Goal: Information Seeking & Learning: Learn about a topic

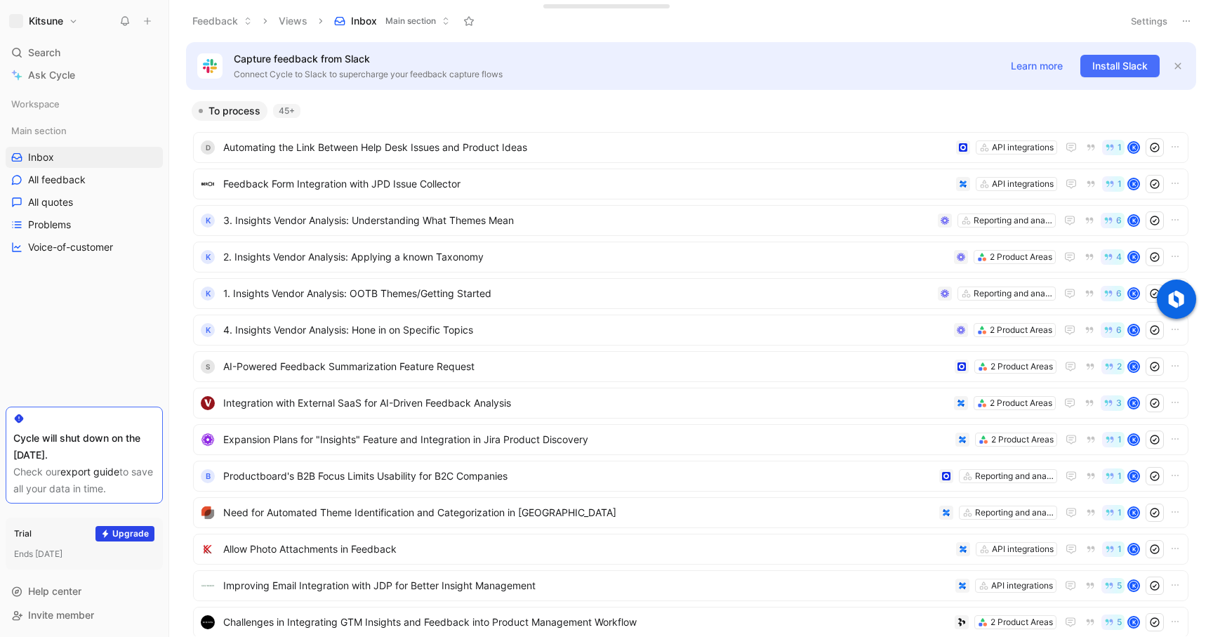
click at [589, 21] on button "Settings" at bounding box center [1149, 21] width 49 height 20
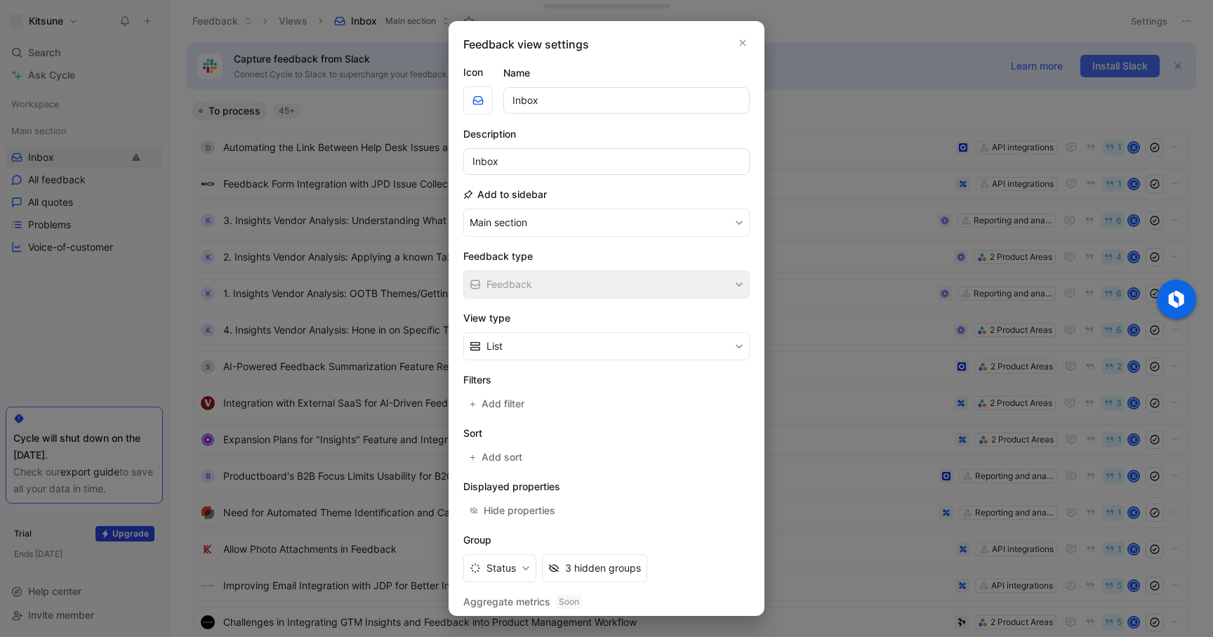
scroll to position [40, 0]
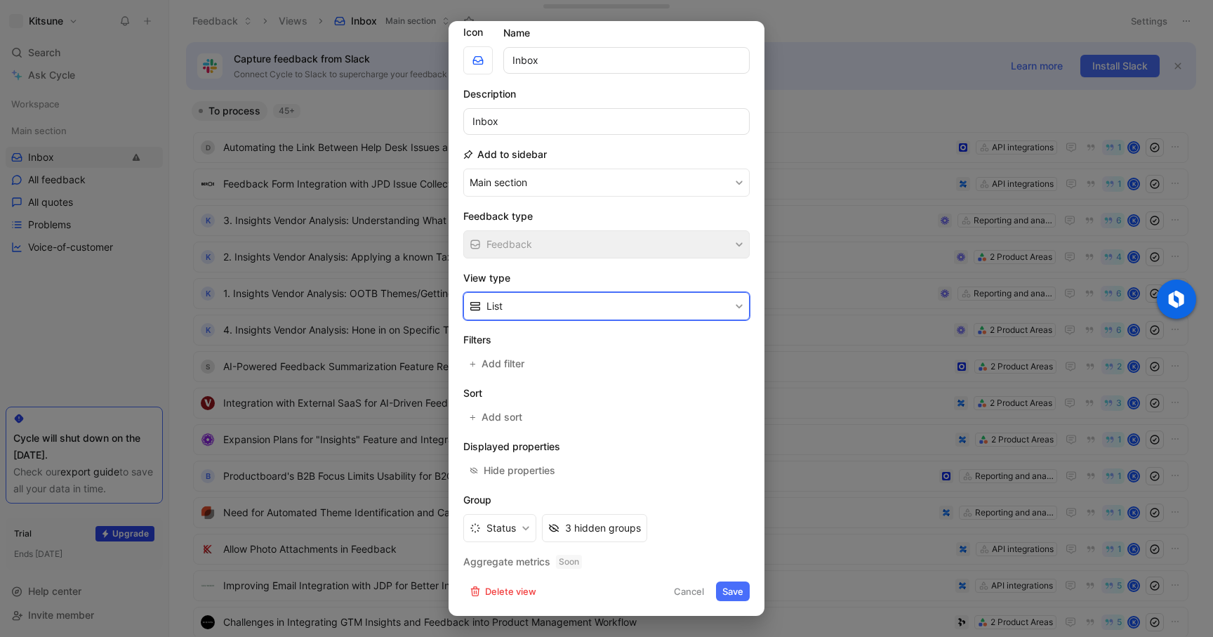
click at [516, 304] on button "List" at bounding box center [606, 306] width 286 height 28
click at [589, 117] on div at bounding box center [606, 318] width 1213 height 637
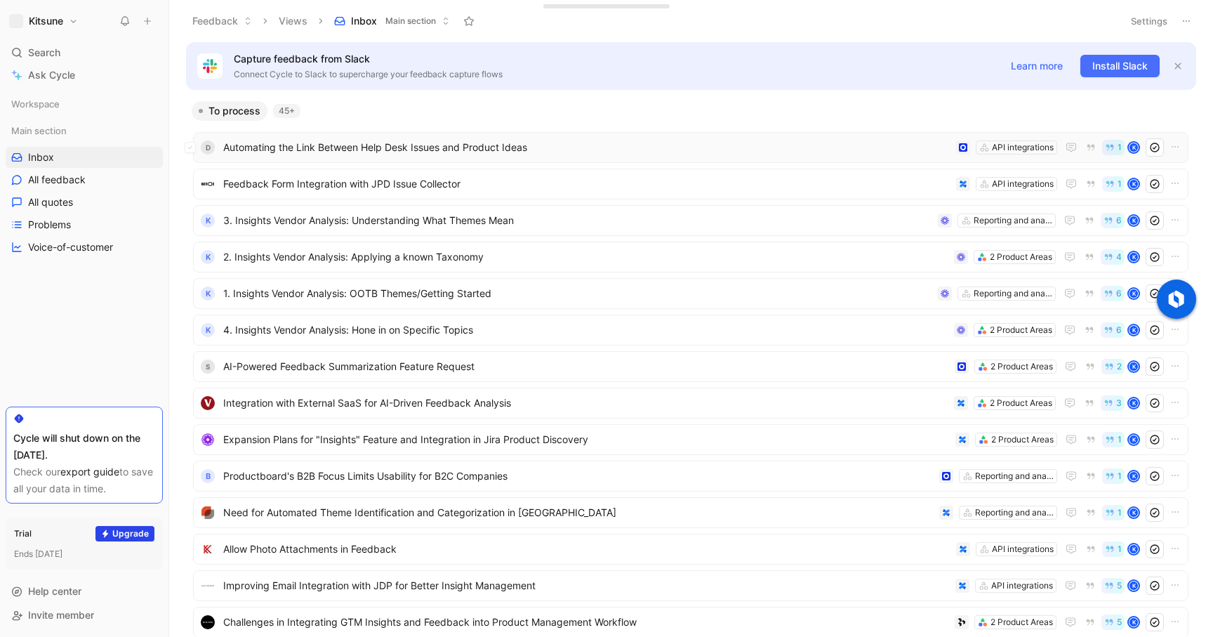
click at [419, 150] on span "Automating the Link Between Help Desk Issues and Product Ideas" at bounding box center [586, 147] width 727 height 17
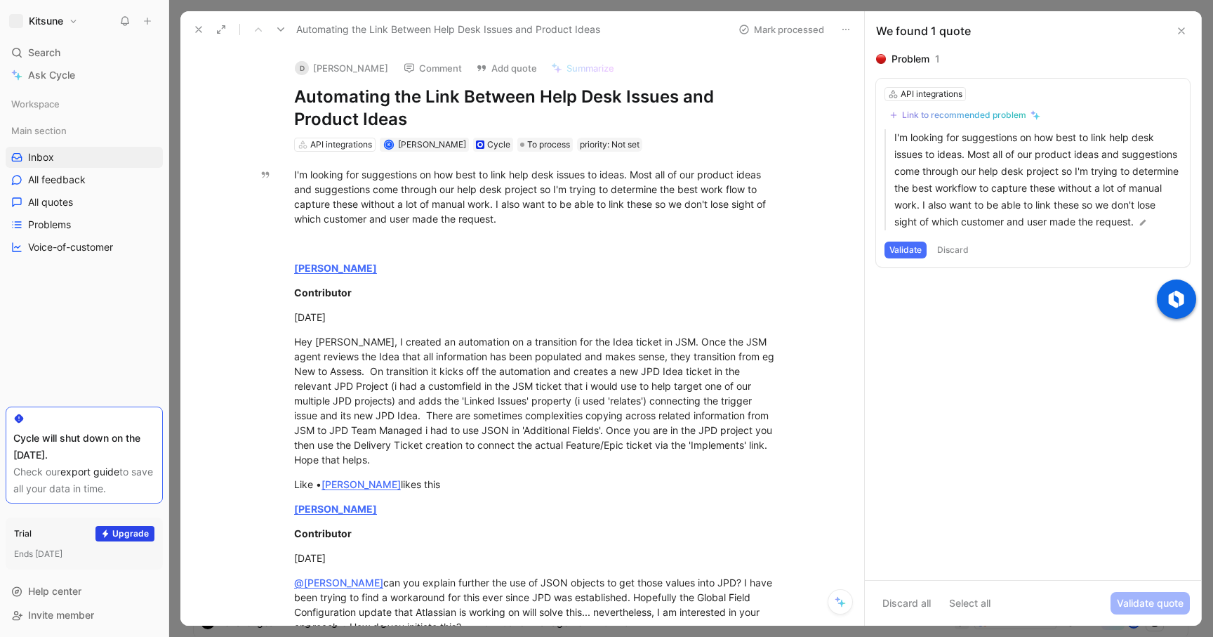
click at [278, 29] on use at bounding box center [280, 29] width 7 height 4
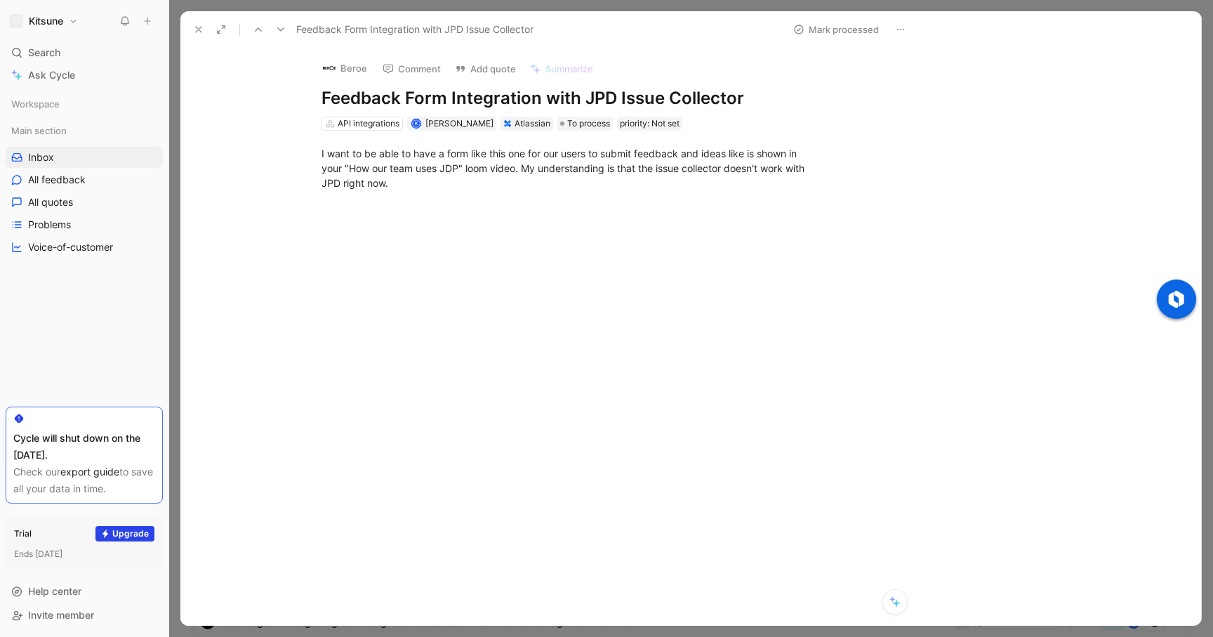
click at [278, 29] on use at bounding box center [280, 29] width 7 height 4
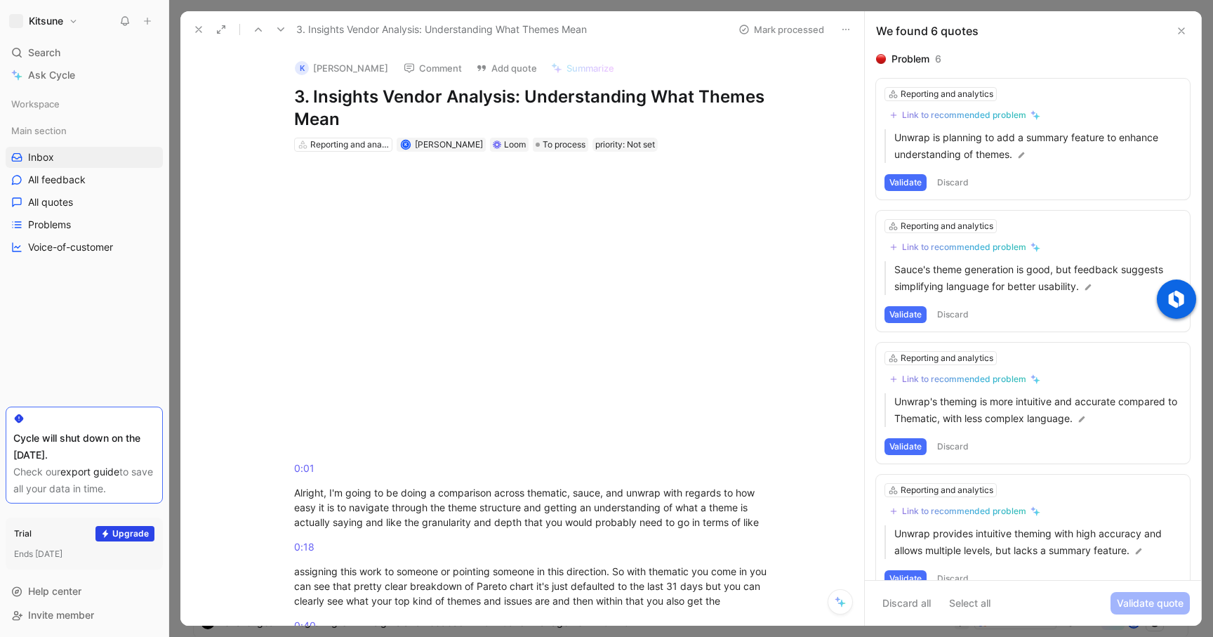
click at [198, 27] on icon at bounding box center [198, 29] width 11 height 11
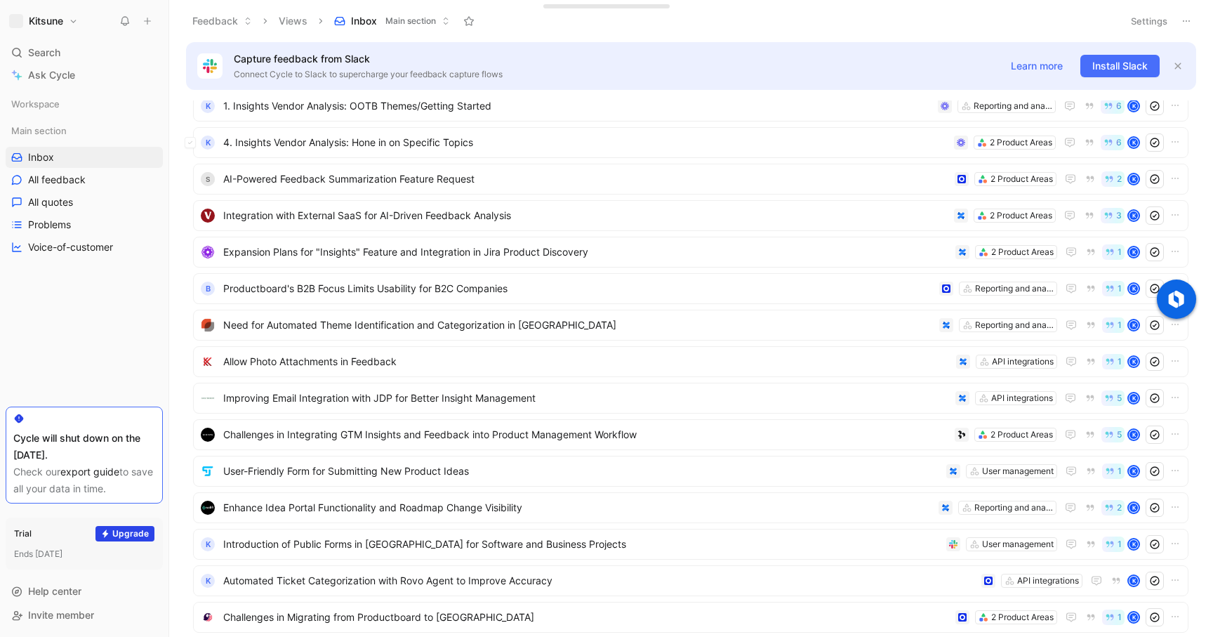
scroll to position [205, 0]
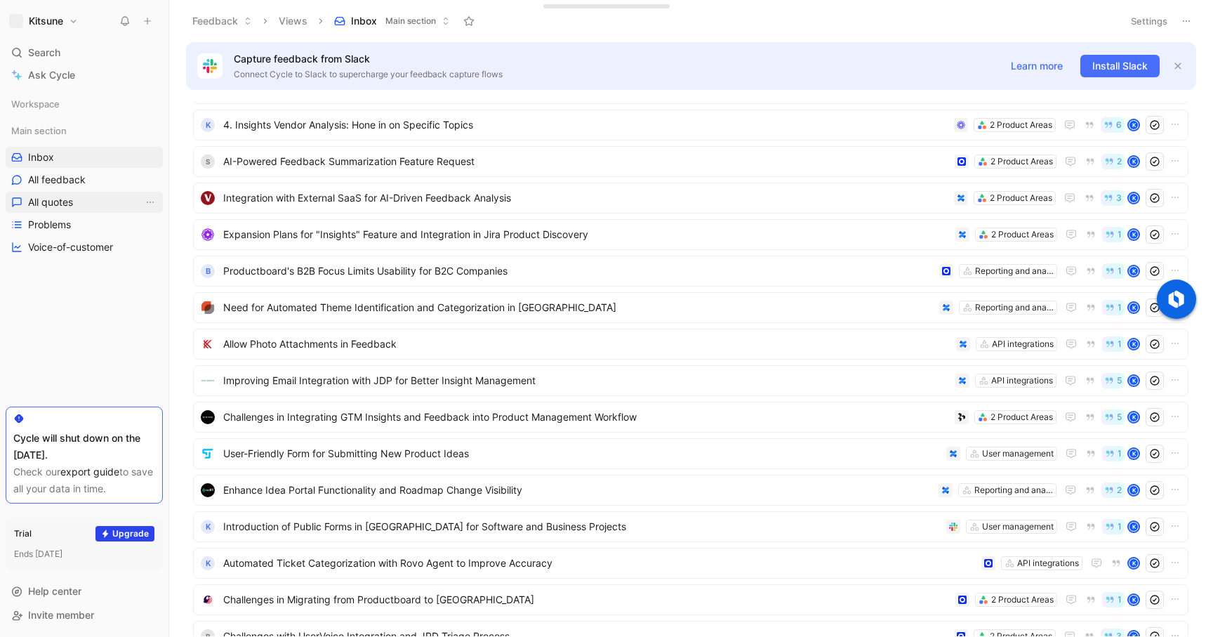
click at [34, 201] on span "All quotes" at bounding box center [50, 202] width 45 height 14
